Goal: Information Seeking & Learning: Find specific page/section

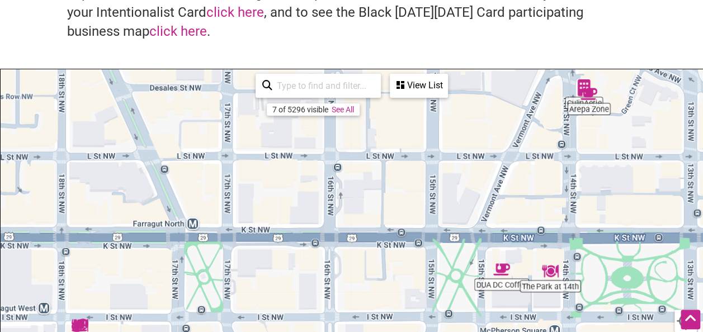
scroll to position [100, 0]
click at [418, 91] on div "View List" at bounding box center [419, 85] width 56 height 21
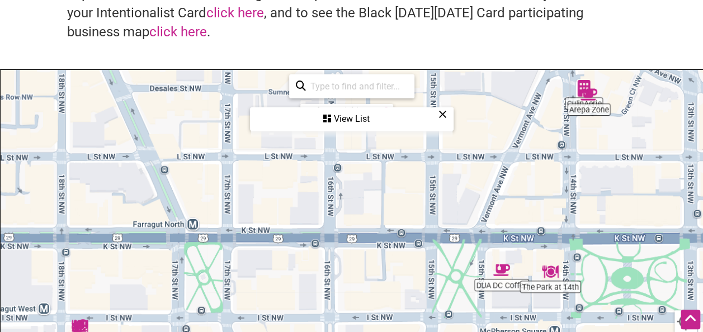
click at [450, 123] on div "View List" at bounding box center [351, 118] width 201 height 21
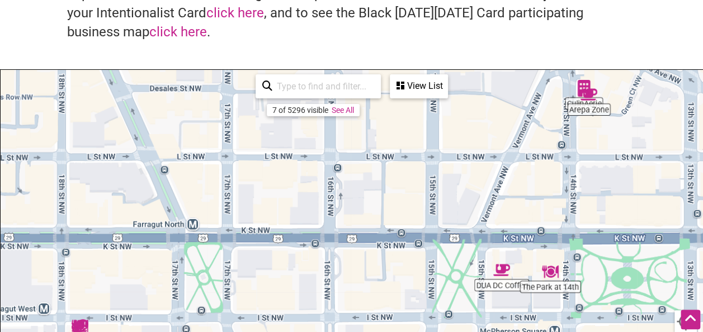
click at [349, 108] on link "See All" at bounding box center [343, 110] width 22 height 9
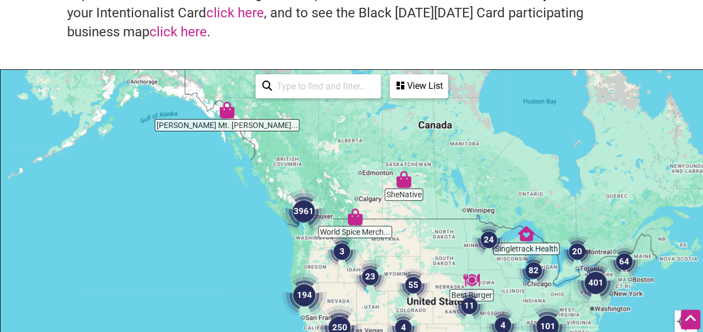
click at [341, 83] on input "search" at bounding box center [323, 86] width 102 height 22
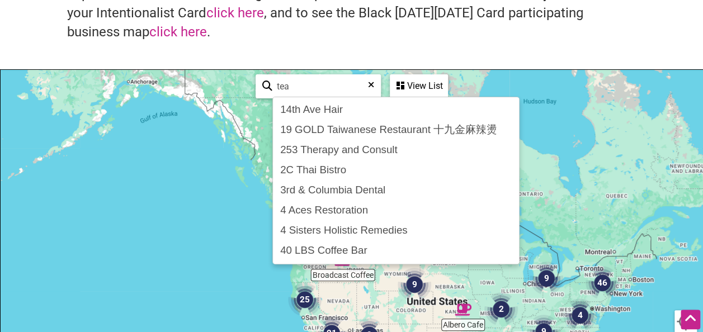
scroll to position [0, 0]
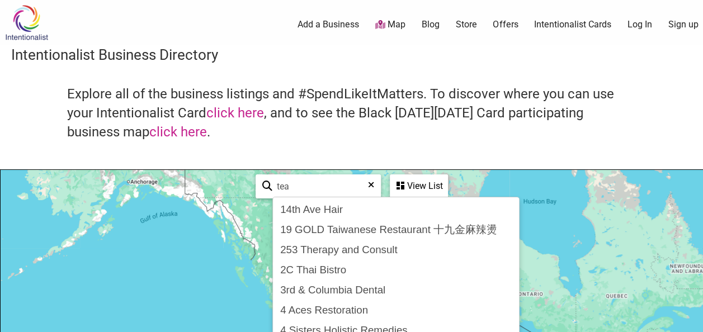
type input "tea"
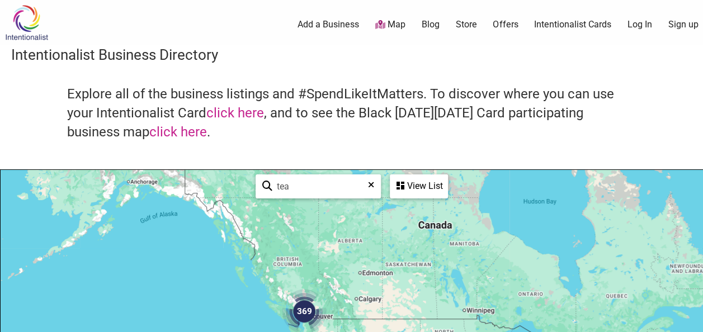
click at [19, 40] on div "Intentionalist Spend like it matters" at bounding box center [45, 22] width 91 height 45
click at [23, 36] on img at bounding box center [26, 22] width 53 height 36
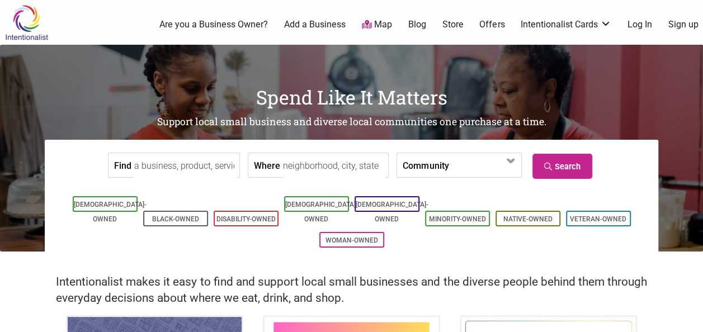
click at [188, 159] on input "Find" at bounding box center [185, 165] width 102 height 25
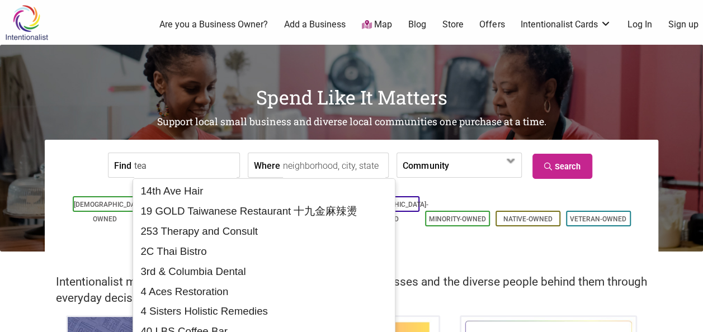
type input "tea"
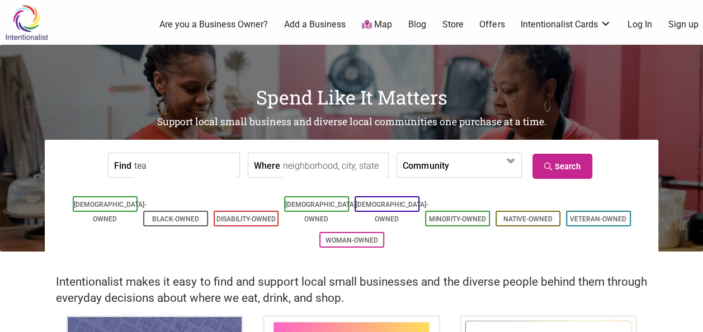
click at [484, 225] on ul "[DEMOGRAPHIC_DATA]-Owned Black-Owned Disability-Owned [DEMOGRAPHIC_DATA]-Owned …" at bounding box center [351, 221] width 597 height 57
click at [308, 204] on link "[DEMOGRAPHIC_DATA]-Owned" at bounding box center [321, 212] width 73 height 22
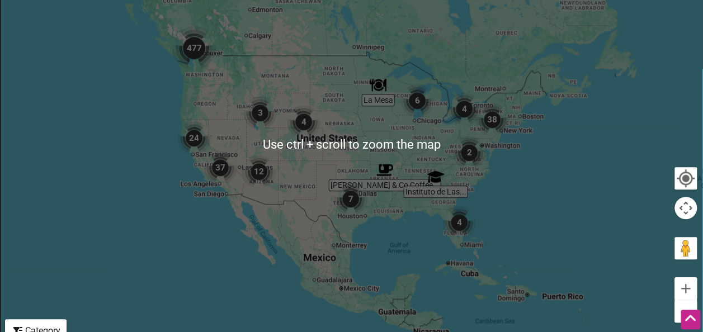
scroll to position [328, 0]
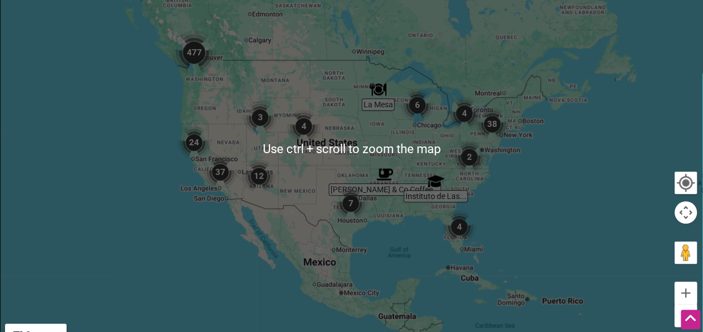
click at [495, 129] on img "38" at bounding box center [492, 124] width 34 height 34
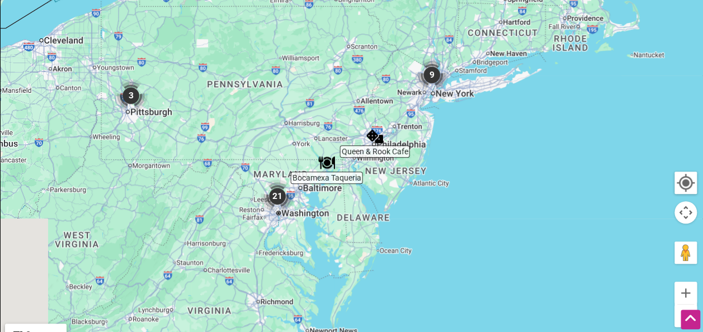
drag, startPoint x: 358, startPoint y: 179, endPoint x: 450, endPoint y: 85, distance: 131.3
click at [450, 85] on div "To navigate, press the arrow keys." at bounding box center [352, 148] width 702 height 435
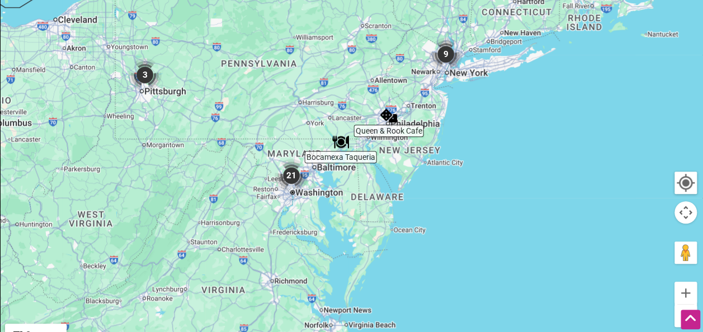
click at [287, 178] on img "21" at bounding box center [292, 176] width 34 height 34
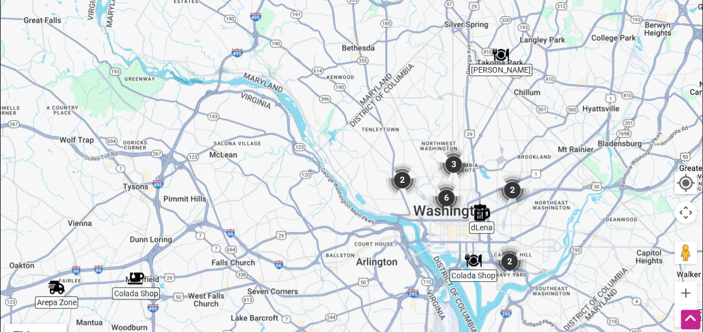
drag, startPoint x: 494, startPoint y: 183, endPoint x: 422, endPoint y: 143, distance: 82.9
click at [422, 143] on div "To navigate, press the arrow keys." at bounding box center [352, 148] width 702 height 435
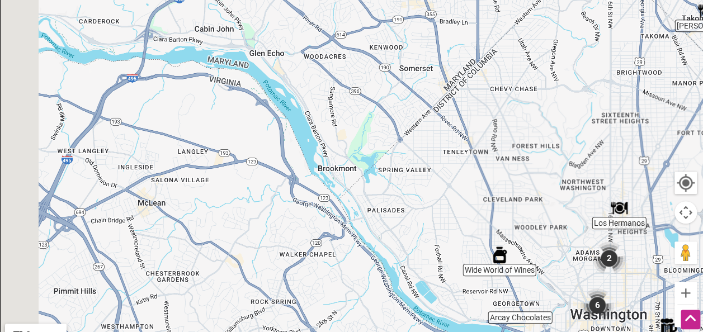
drag, startPoint x: 374, startPoint y: 148, endPoint x: 466, endPoint y: 199, distance: 105.6
click at [466, 199] on div "To navigate, press the arrow keys." at bounding box center [352, 148] width 702 height 435
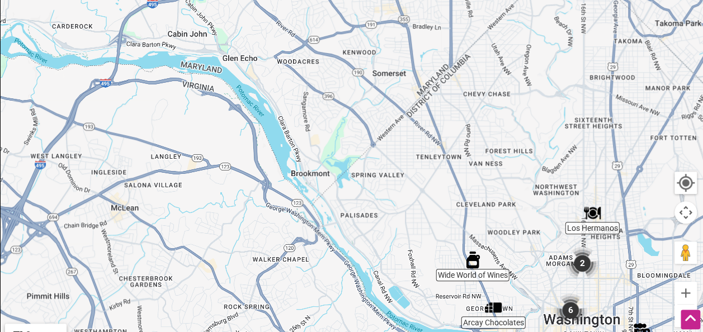
drag, startPoint x: 466, startPoint y: 199, endPoint x: 290, endPoint y: 144, distance: 184.5
click at [290, 144] on div "To navigate, press the arrow keys." at bounding box center [352, 148] width 702 height 435
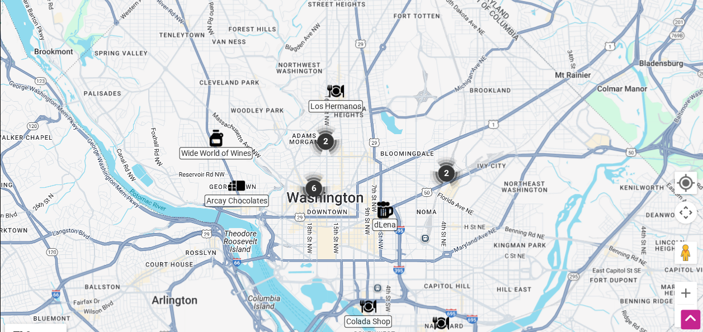
drag, startPoint x: 324, startPoint y: 155, endPoint x: 315, endPoint y: 110, distance: 46.2
click at [315, 110] on div "To navigate, press the arrow keys." at bounding box center [352, 148] width 702 height 435
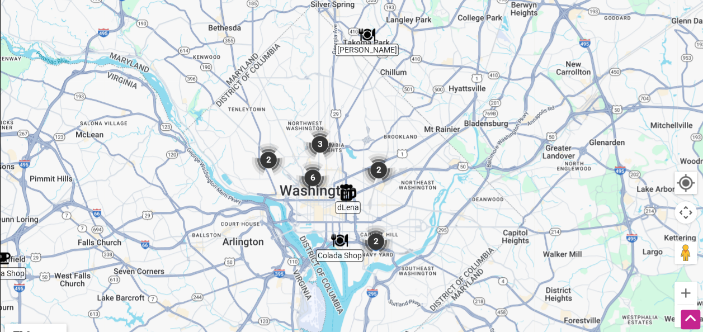
drag, startPoint x: 380, startPoint y: 85, endPoint x: 379, endPoint y: 128, distance: 43.1
click at [379, 128] on div "To navigate, press the arrow keys." at bounding box center [352, 148] width 702 height 435
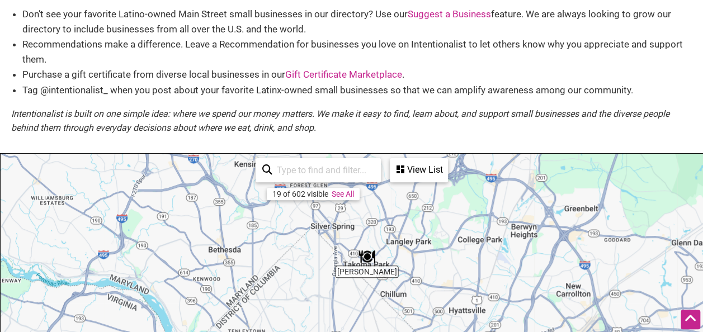
scroll to position [76, 0]
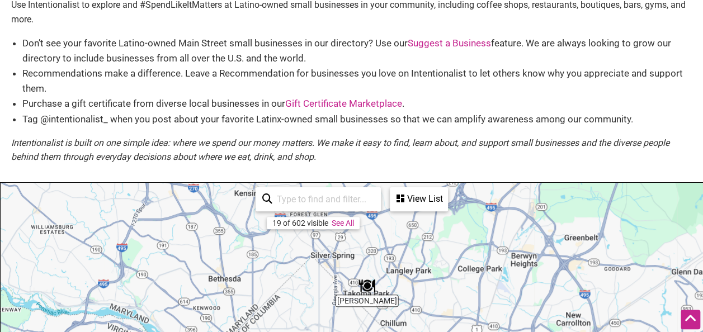
click at [409, 194] on div "View List" at bounding box center [419, 198] width 56 height 21
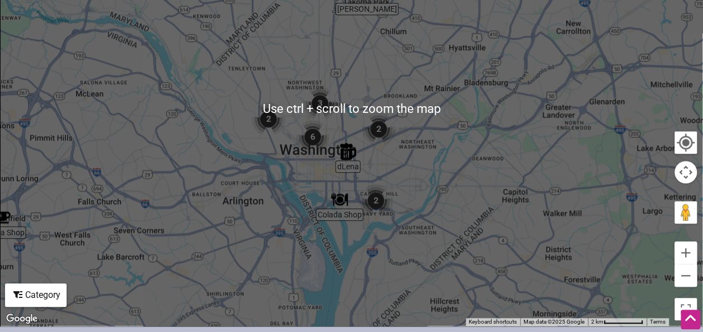
scroll to position [368, 0]
click at [376, 196] on img "2" at bounding box center [376, 201] width 34 height 34
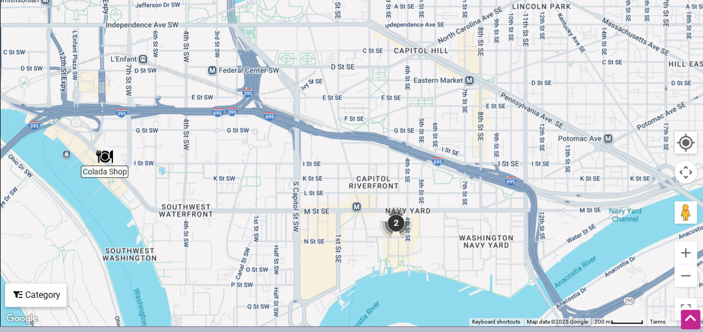
drag, startPoint x: 206, startPoint y: 73, endPoint x: 306, endPoint y: 154, distance: 128.8
click at [306, 154] on div "To navigate, press the arrow keys." at bounding box center [352, 108] width 702 height 435
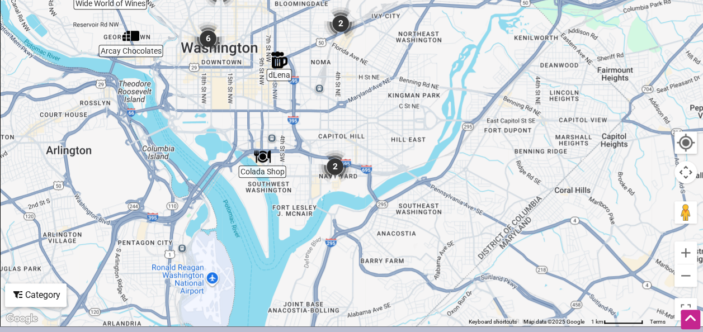
scroll to position [348, 0]
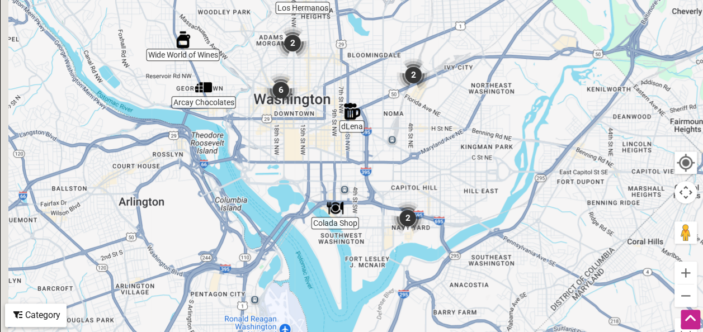
drag, startPoint x: 256, startPoint y: 91, endPoint x: 366, endPoint y: 163, distance: 131.8
click at [366, 163] on div "To navigate, press the arrow keys." at bounding box center [352, 128] width 702 height 435
